Goal: Understand process/instructions

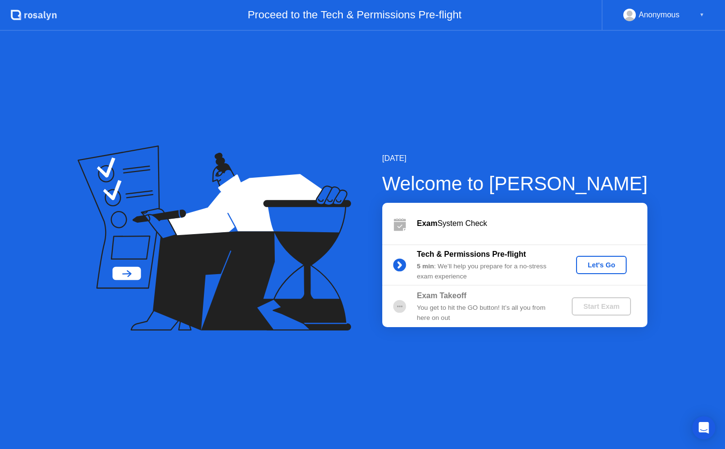
click at [580, 176] on div "Welcome to [PERSON_NAME]" at bounding box center [515, 183] width 266 height 29
click at [596, 265] on div "Let's Go" at bounding box center [601, 265] width 43 height 8
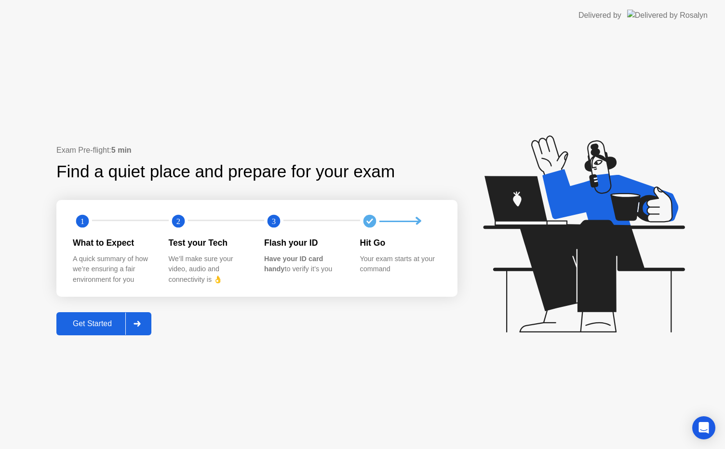
click at [140, 325] on icon at bounding box center [137, 324] width 7 height 6
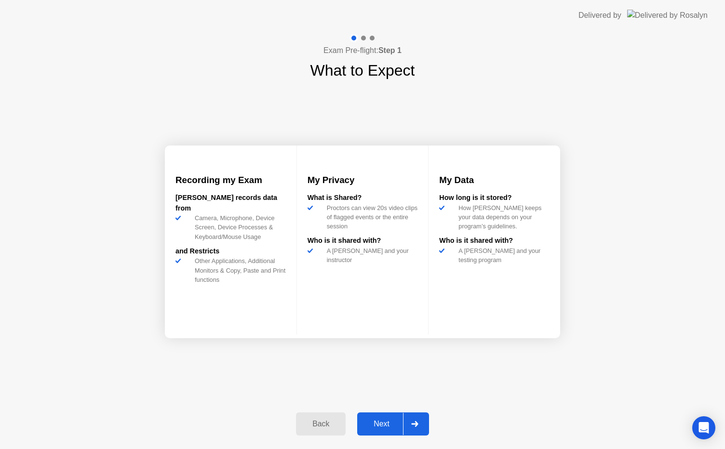
click at [423, 420] on div at bounding box center [414, 424] width 23 height 22
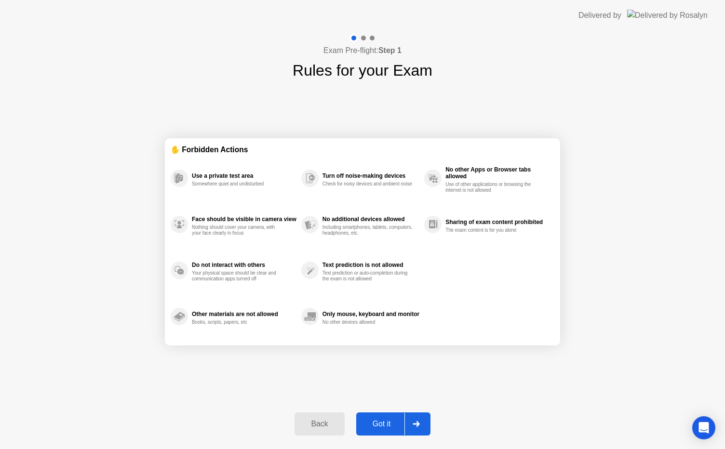
click at [423, 420] on div at bounding box center [416, 424] width 23 height 22
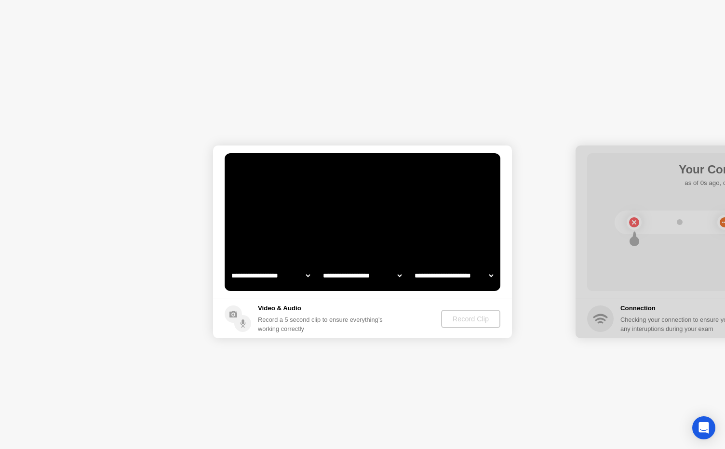
select select "**********"
select select "*******"
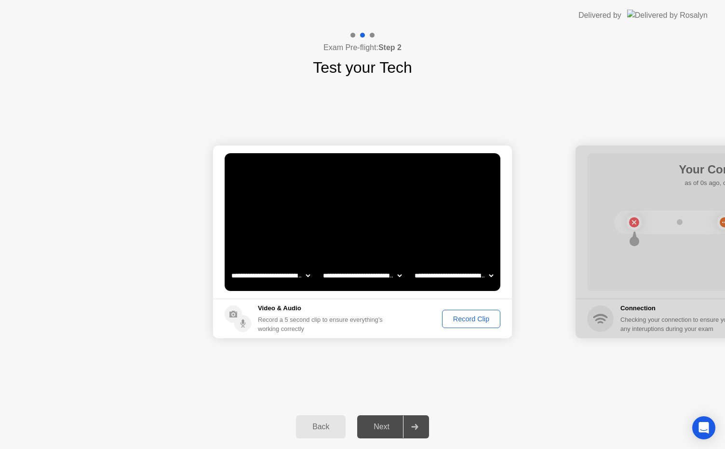
click at [454, 320] on div "Record Clip" at bounding box center [472, 319] width 52 height 8
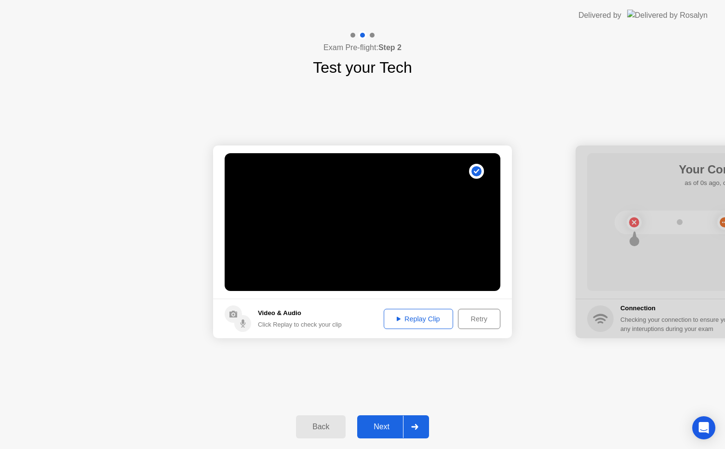
click at [433, 319] on div "Replay Clip" at bounding box center [418, 319] width 63 height 8
click at [404, 320] on div "Replay Clip" at bounding box center [418, 319] width 63 height 8
click at [486, 323] on div "Retry" at bounding box center [479, 319] width 36 height 8
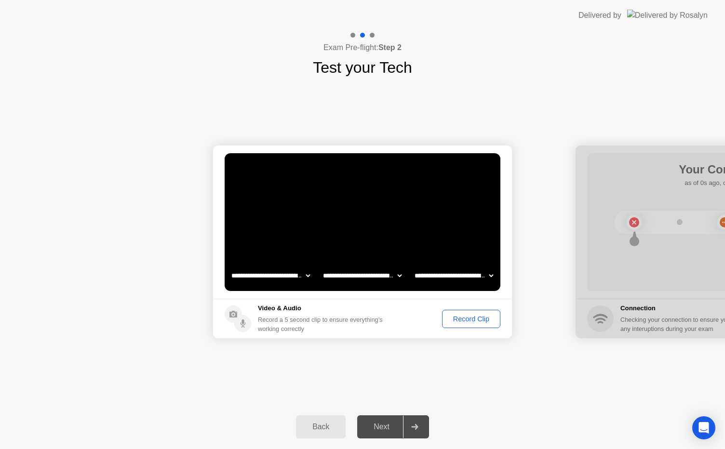
click at [465, 320] on div "Record Clip" at bounding box center [472, 319] width 52 height 8
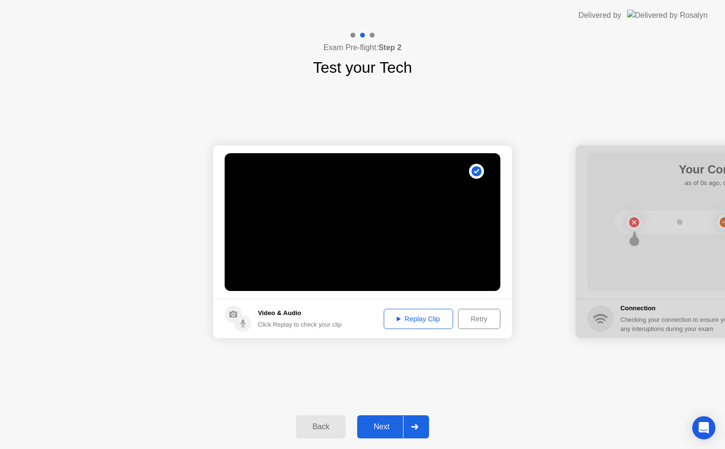
click at [422, 316] on div "Replay Clip" at bounding box center [418, 319] width 63 height 8
click at [417, 426] on icon at bounding box center [414, 427] width 7 height 6
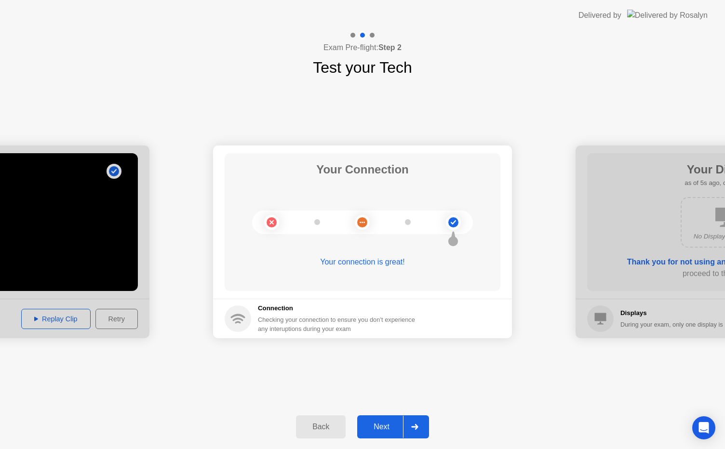
click at [418, 428] on icon at bounding box center [414, 427] width 7 height 6
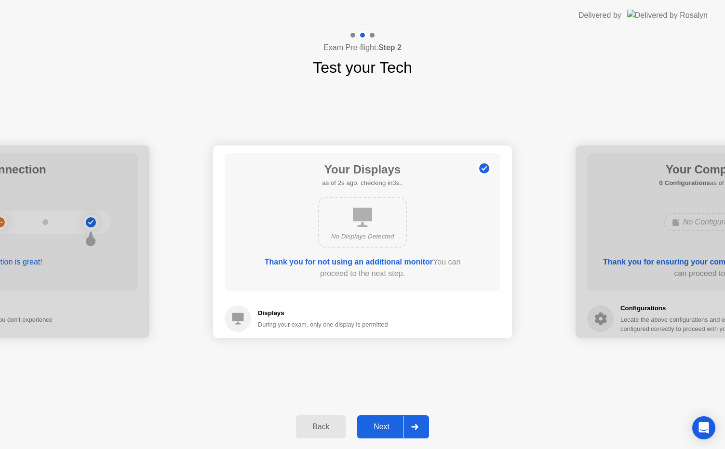
click at [418, 429] on icon at bounding box center [414, 427] width 7 height 6
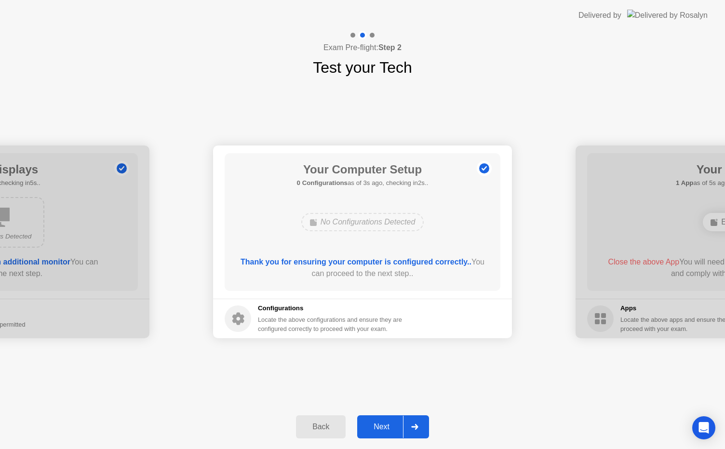
click at [416, 431] on div at bounding box center [414, 427] width 23 height 22
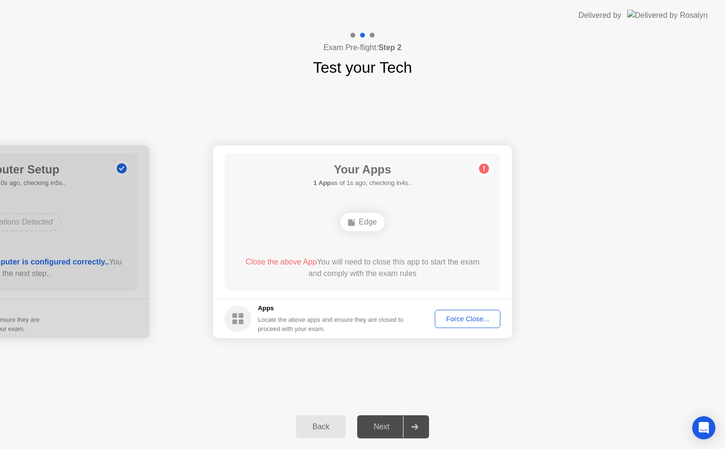
click at [366, 220] on div "Edge" at bounding box center [362, 222] width 44 height 18
